Goal: Navigation & Orientation: Find specific page/section

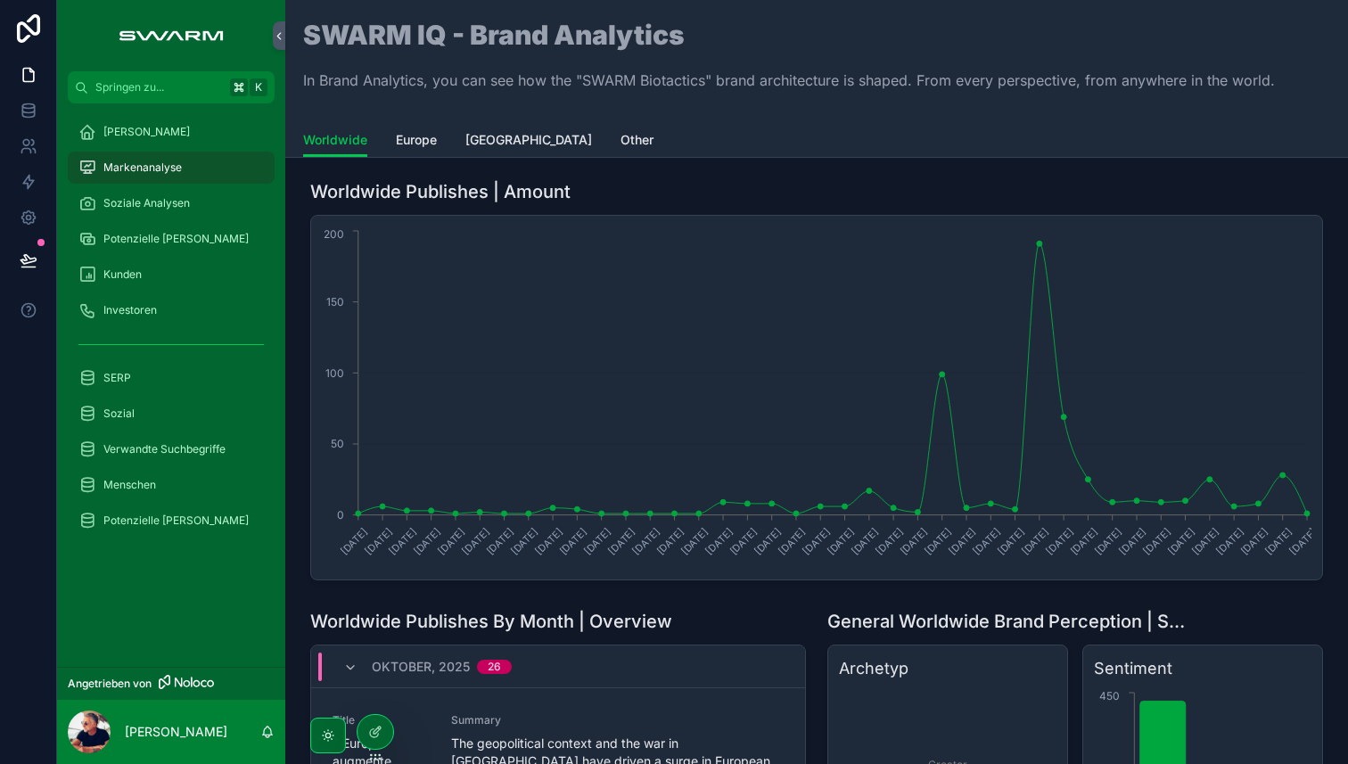
click at [139, 134] on div "[PERSON_NAME]" at bounding box center [170, 132] width 185 height 29
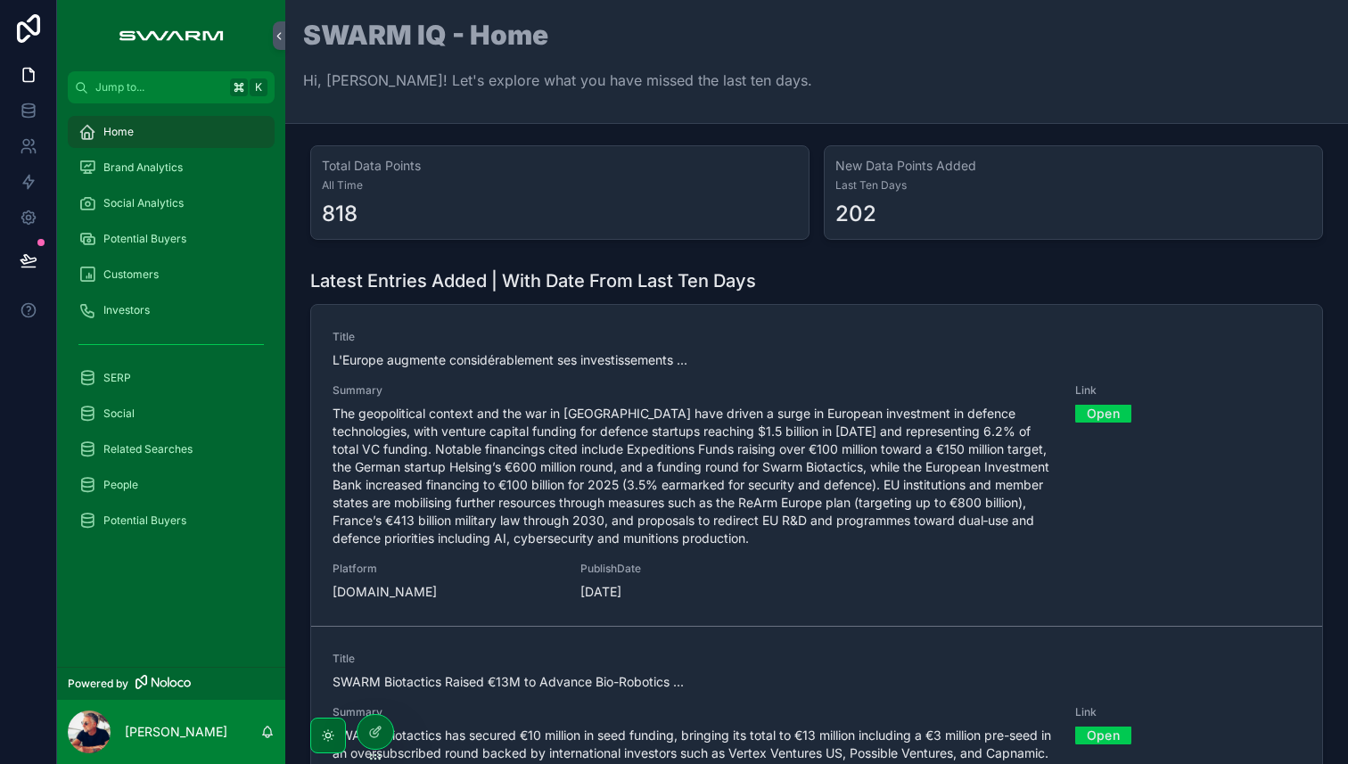
click at [105, 134] on span "Home" at bounding box center [118, 132] width 30 height 14
click at [116, 162] on span "Brand Analytics" at bounding box center [142, 167] width 79 height 14
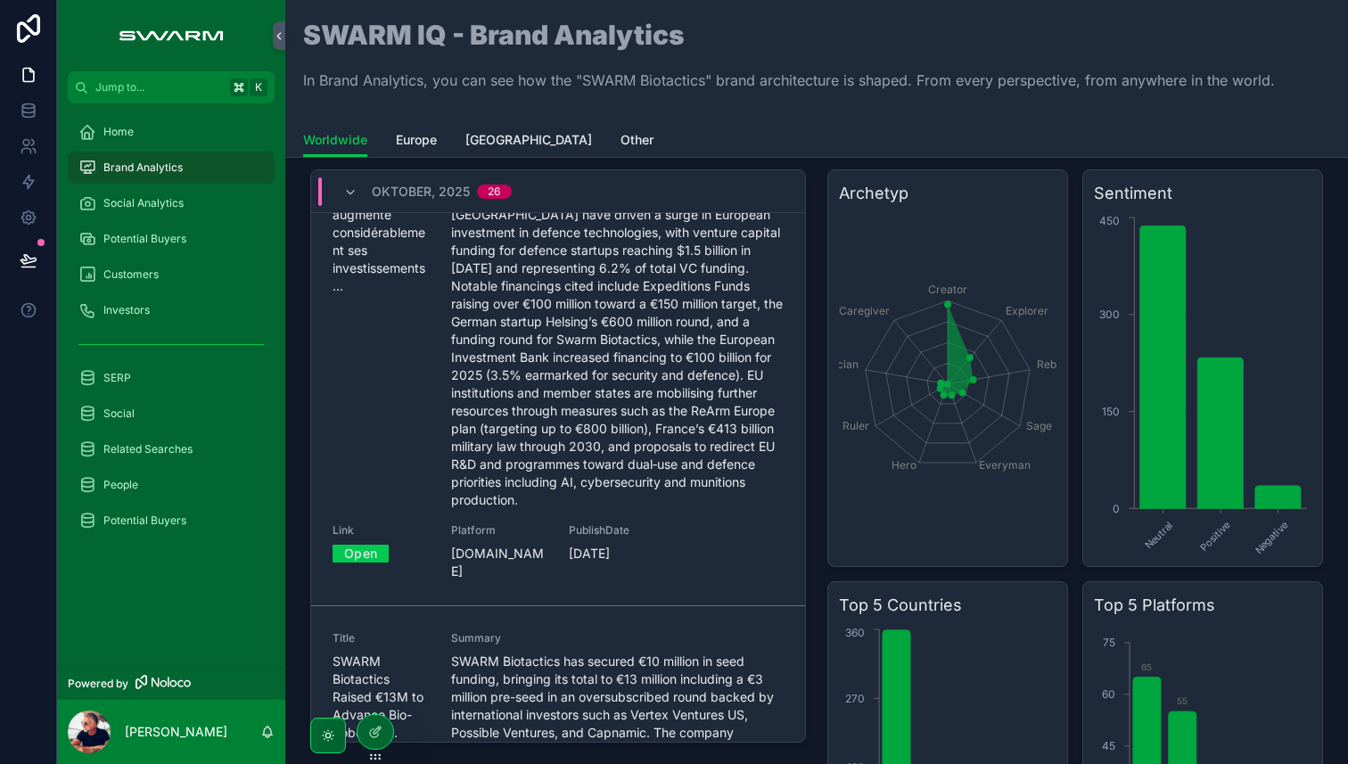
scroll to position [73, 0]
click at [366, 553] on link "Open" at bounding box center [360, 551] width 56 height 28
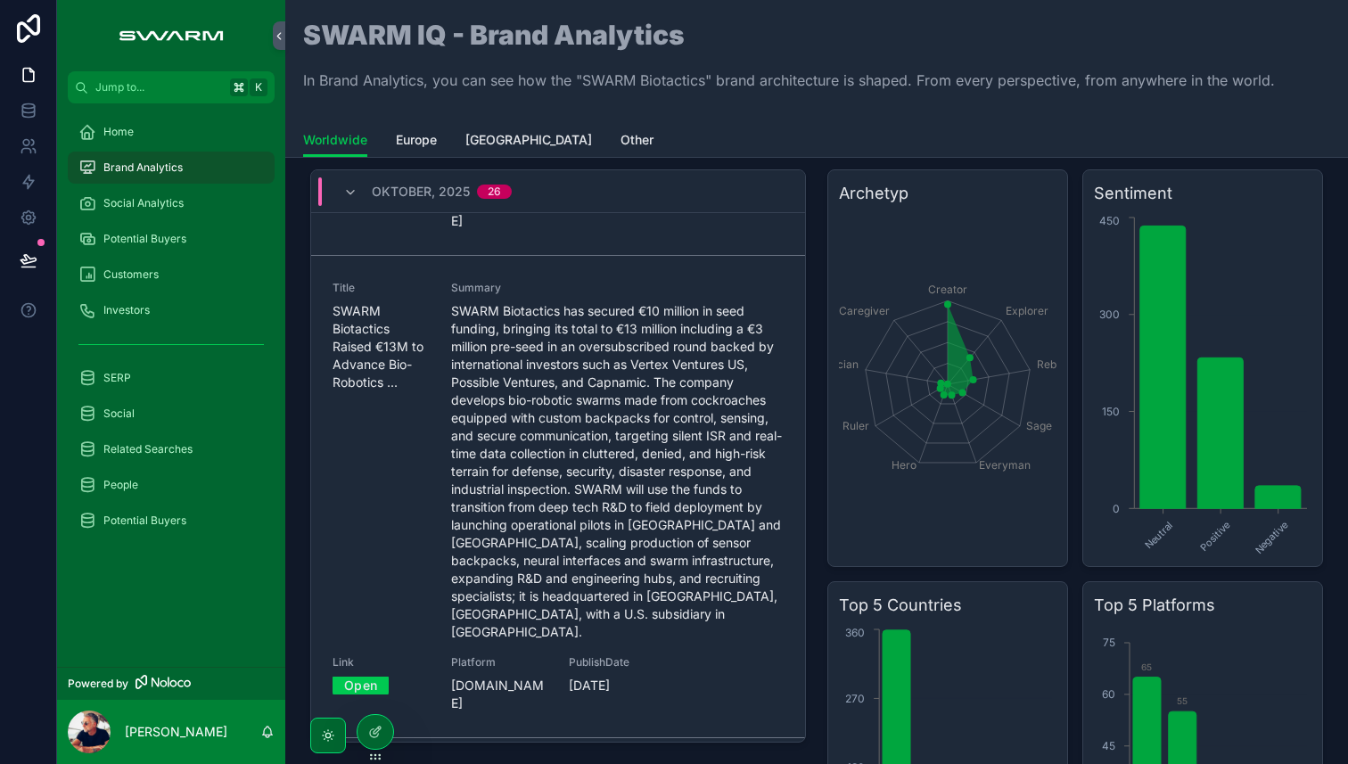
scroll to position [421, 0]
click at [360, 672] on link "Open" at bounding box center [360, 686] width 56 height 28
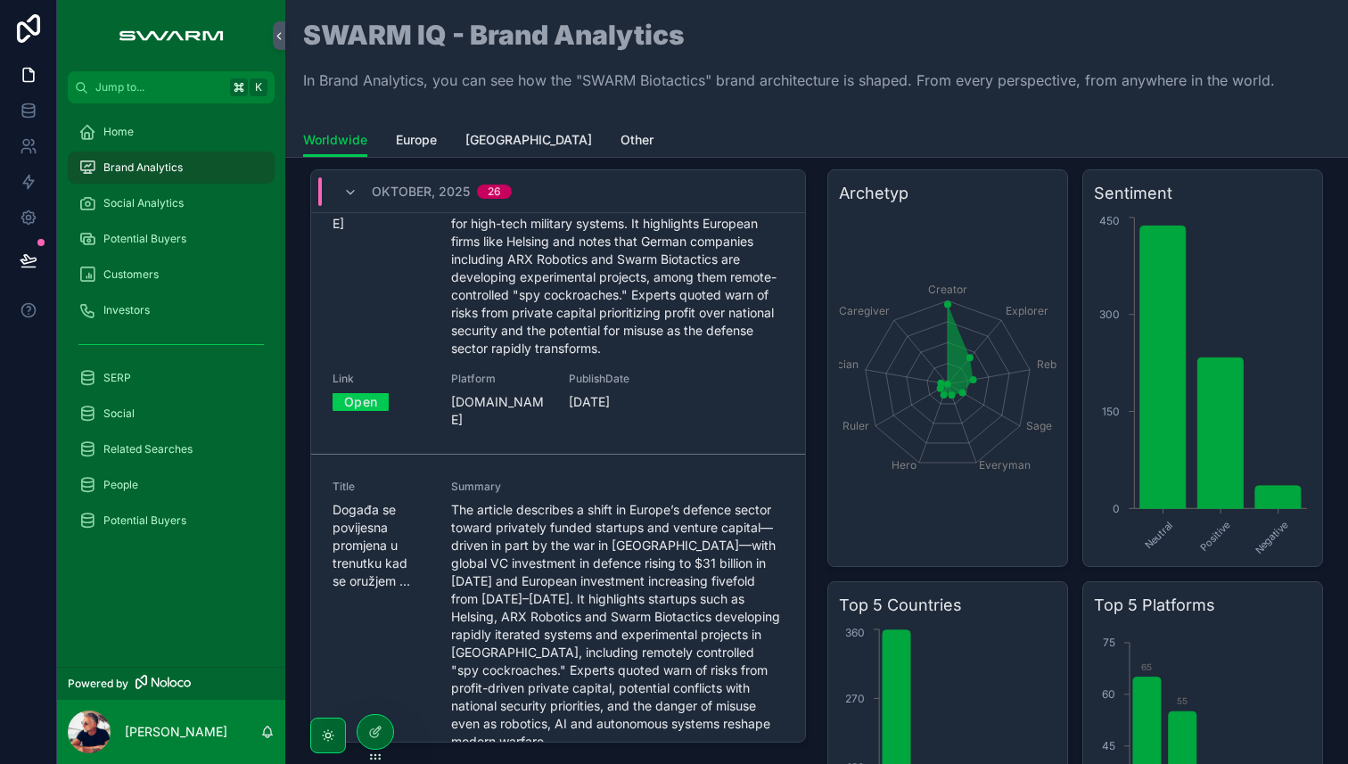
scroll to position [2103, 0]
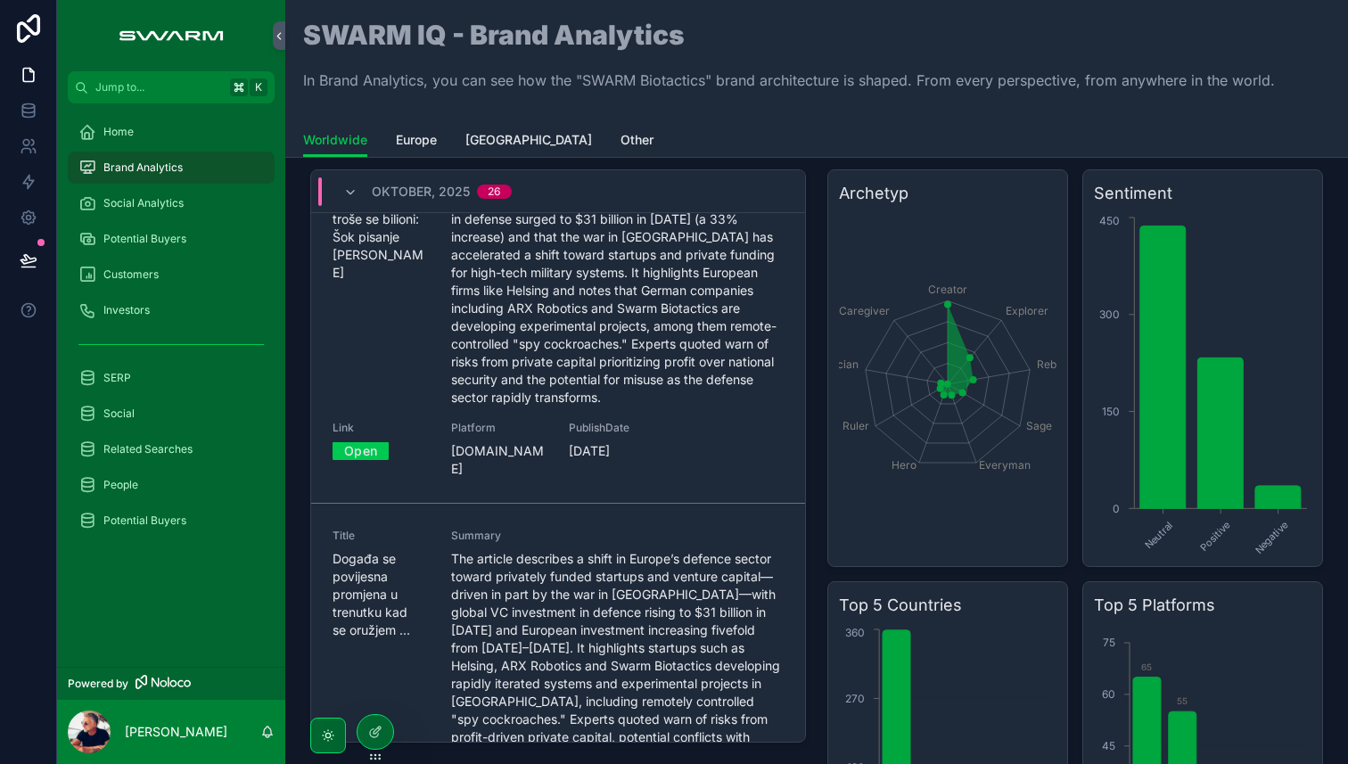
click at [375, 437] on link "Open" at bounding box center [360, 451] width 56 height 28
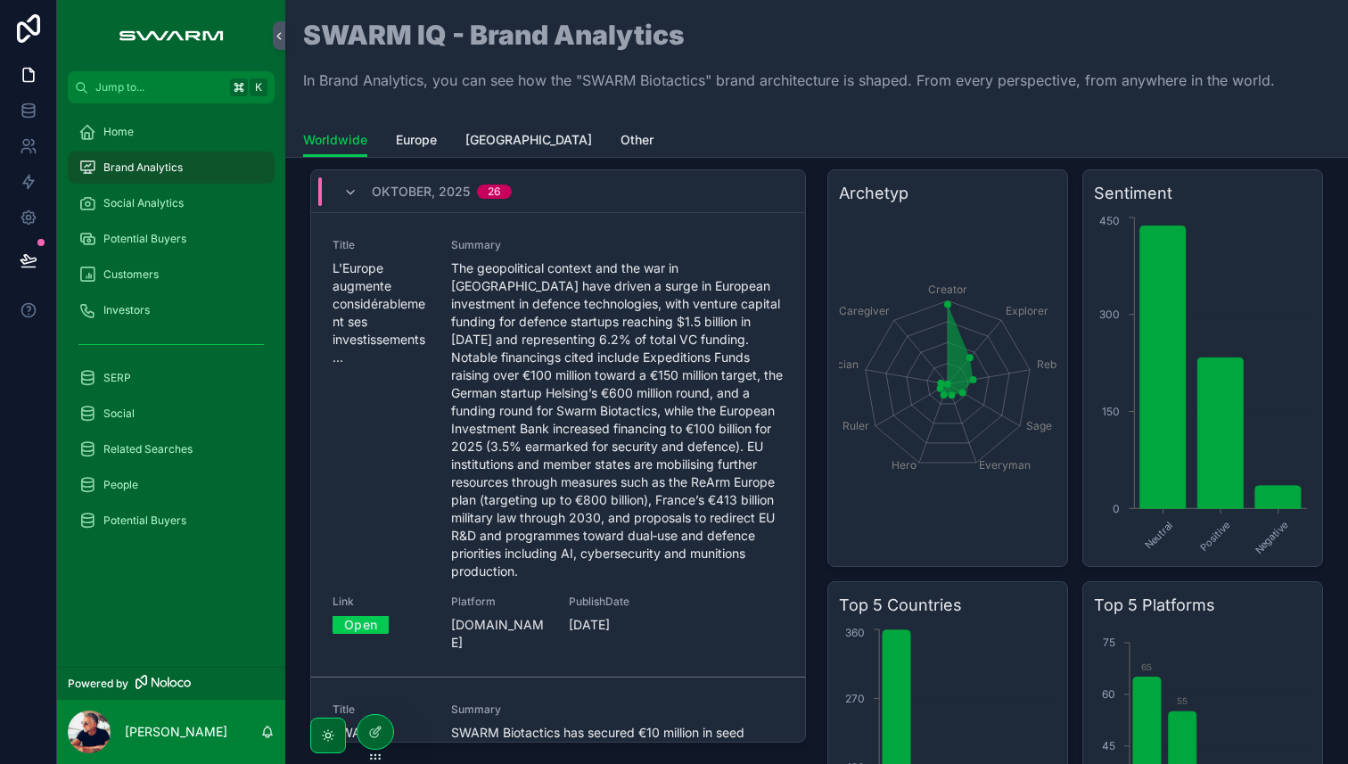
scroll to position [0, 0]
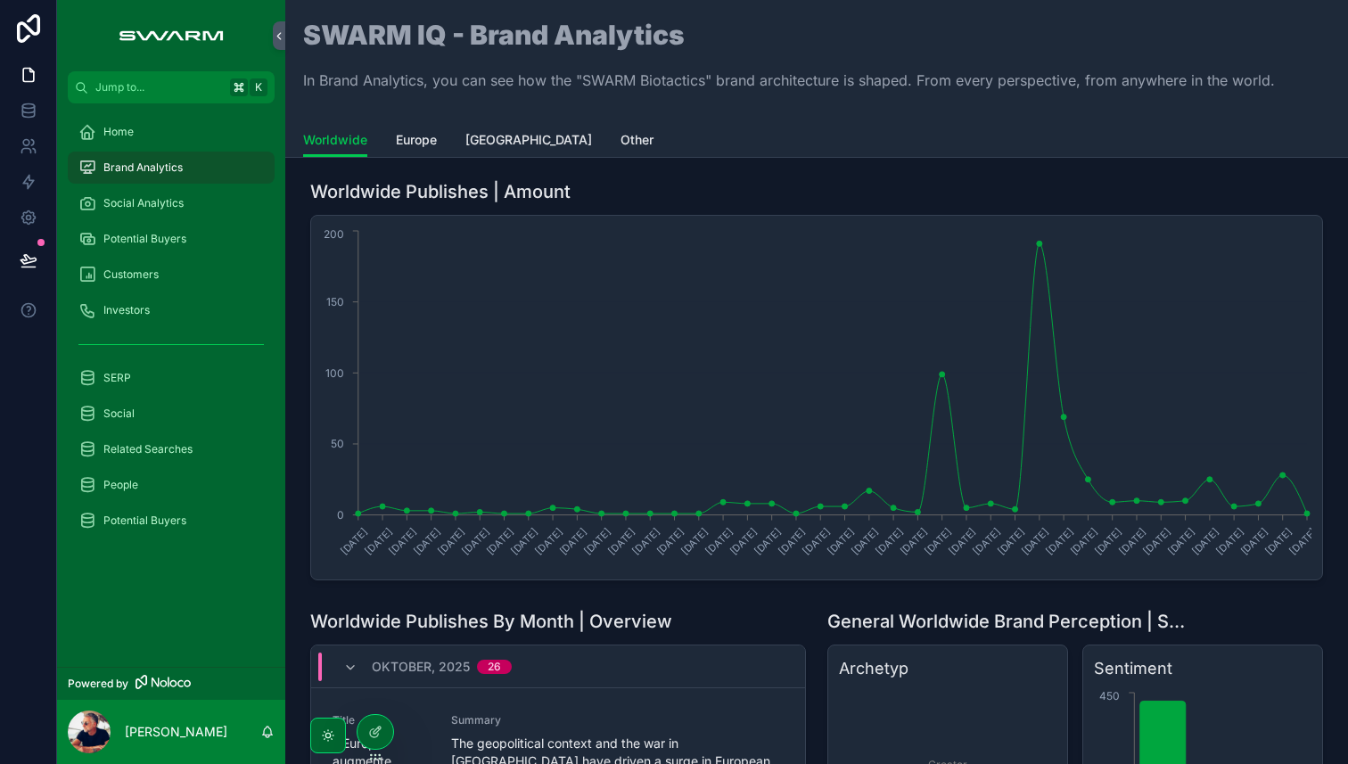
click at [124, 135] on span "Home" at bounding box center [118, 132] width 30 height 14
